Goal: Check status: Check status

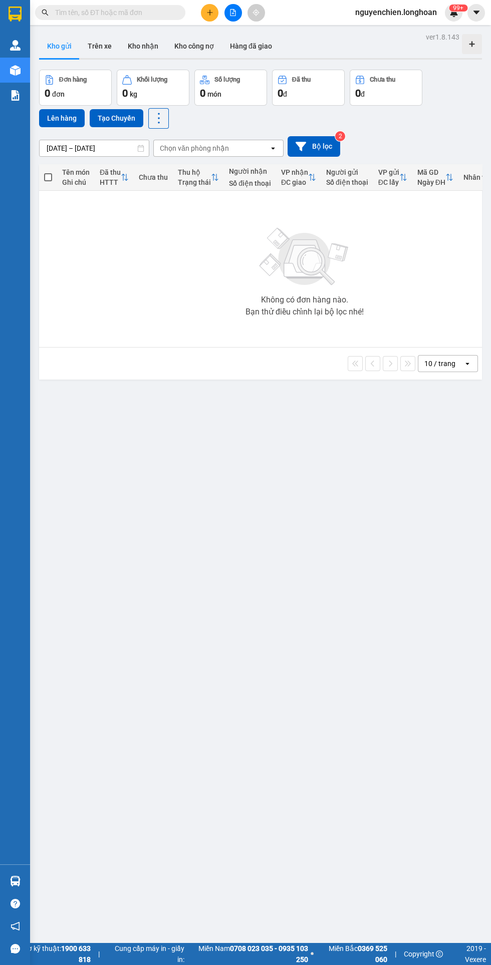
click at [233, 13] on icon "file-add" at bounding box center [233, 12] width 6 height 7
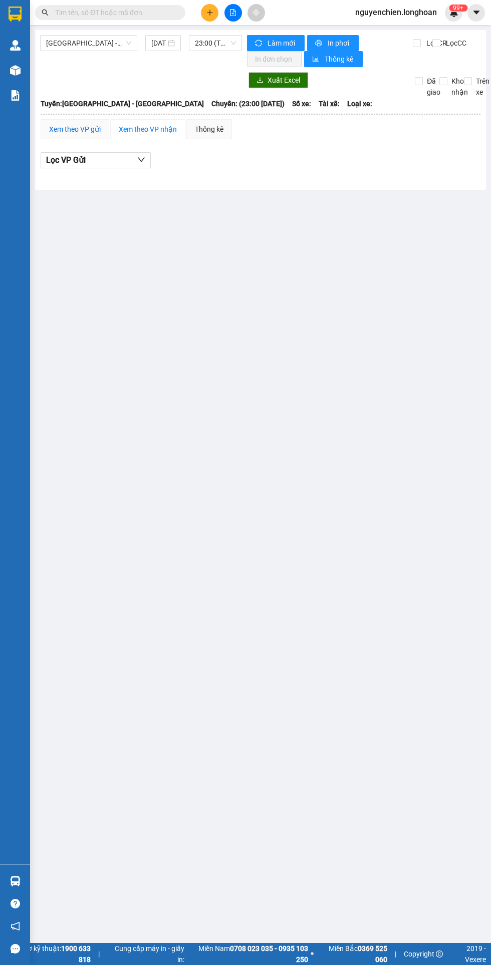
click at [69, 130] on div "Xem theo VP gửi" at bounding box center [75, 129] width 52 height 11
click at [149, 129] on div "Xem theo VP nhận" at bounding box center [148, 129] width 58 height 11
click at [70, 131] on div "Xem theo VP gửi" at bounding box center [75, 129] width 52 height 11
click at [80, 42] on span "[GEOGRAPHIC_DATA] - [GEOGRAPHIC_DATA]" at bounding box center [88, 43] width 85 height 15
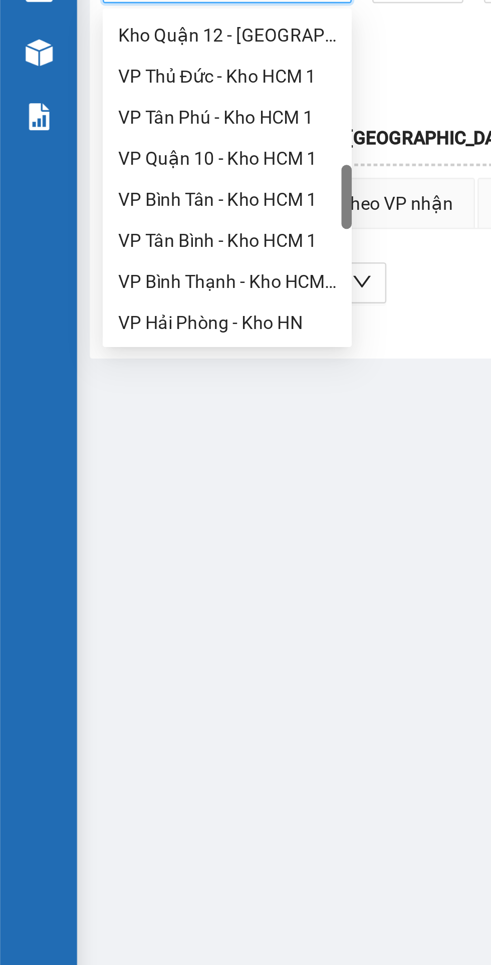
scroll to position [360, 0]
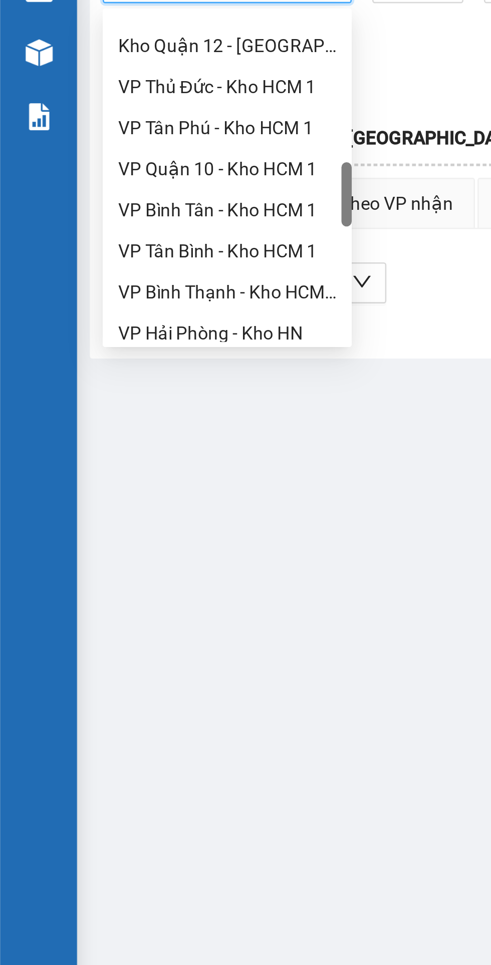
click at [93, 147] on div "VP Tân Bình - Kho HCM 1" at bounding box center [88, 147] width 85 height 11
type input "[DATE]"
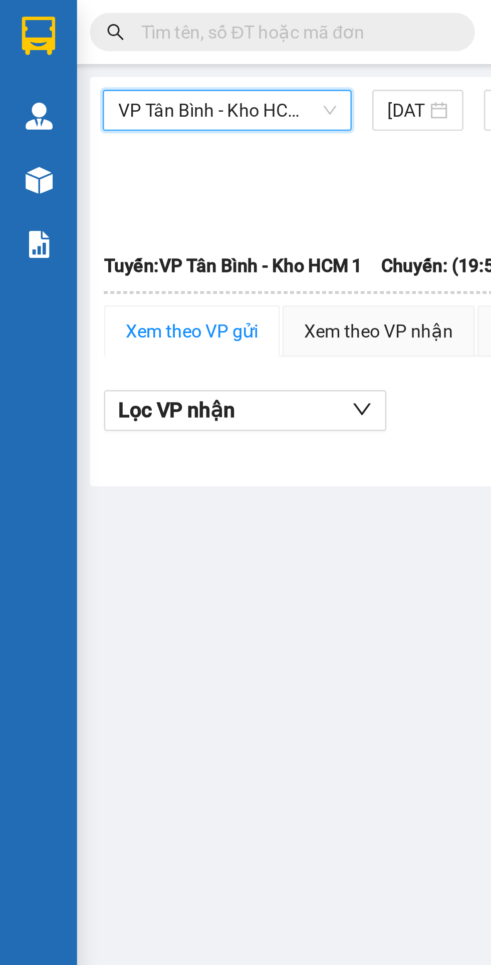
scroll to position [0, 3]
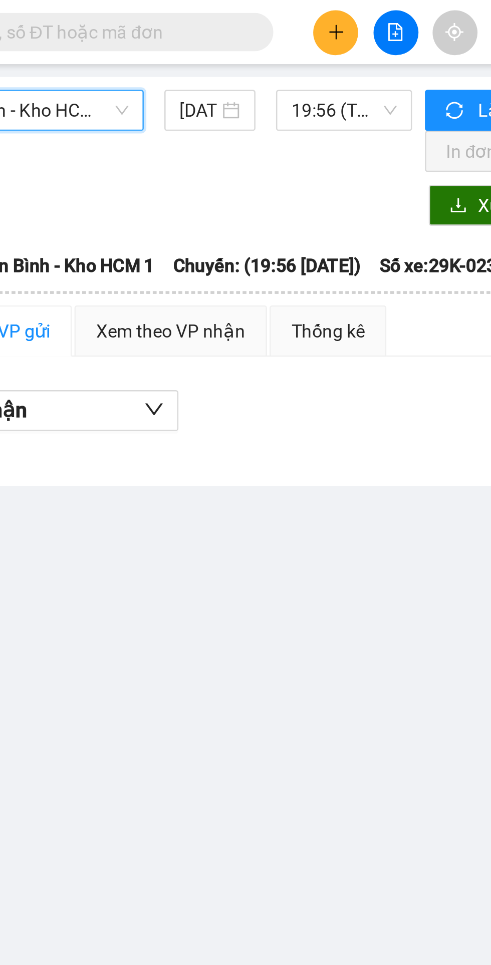
click at [212, 41] on span "19:56 (TC) - 29K-023.73" at bounding box center [212, 43] width 41 height 15
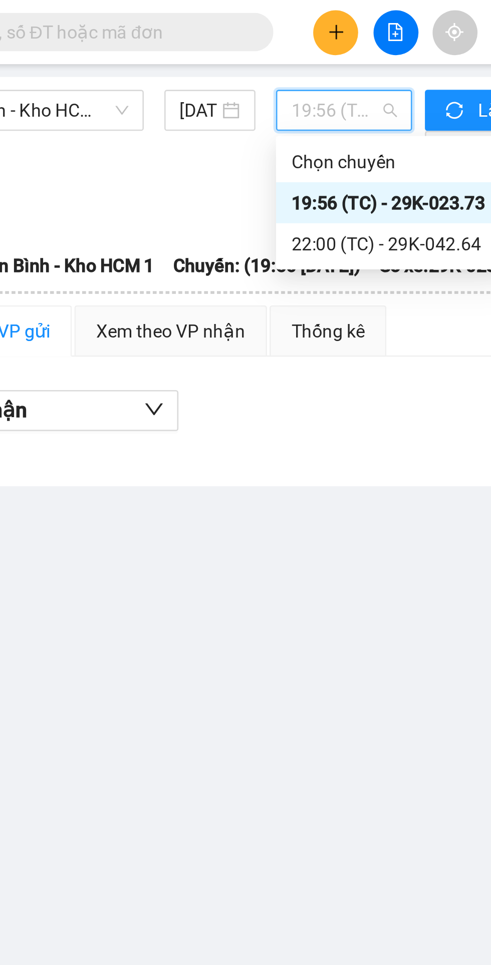
click at [226, 94] on div "22:00 (TC) - 29K-042.64" at bounding box center [231, 95] width 78 height 11
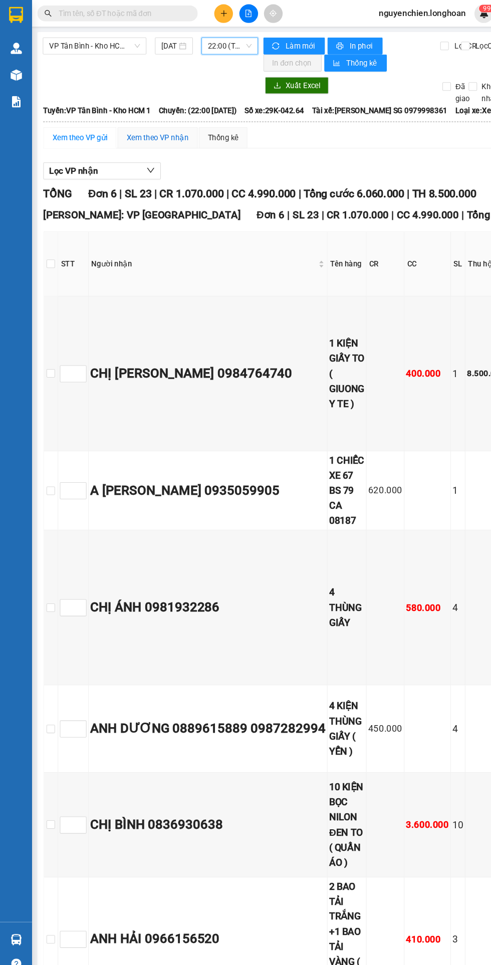
click at [152, 128] on div "Xem theo VP nhận" at bounding box center [148, 129] width 58 height 11
